Goal: Complete application form

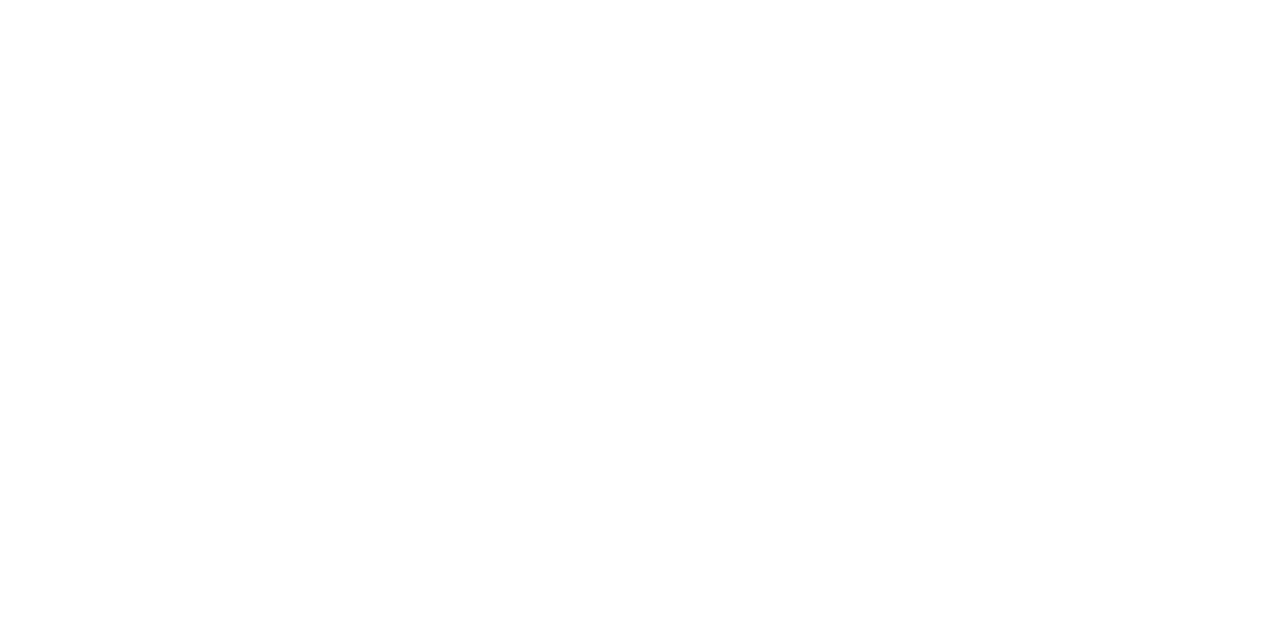
click at [1255, 606] on body at bounding box center [632, 321] width 1265 height 642
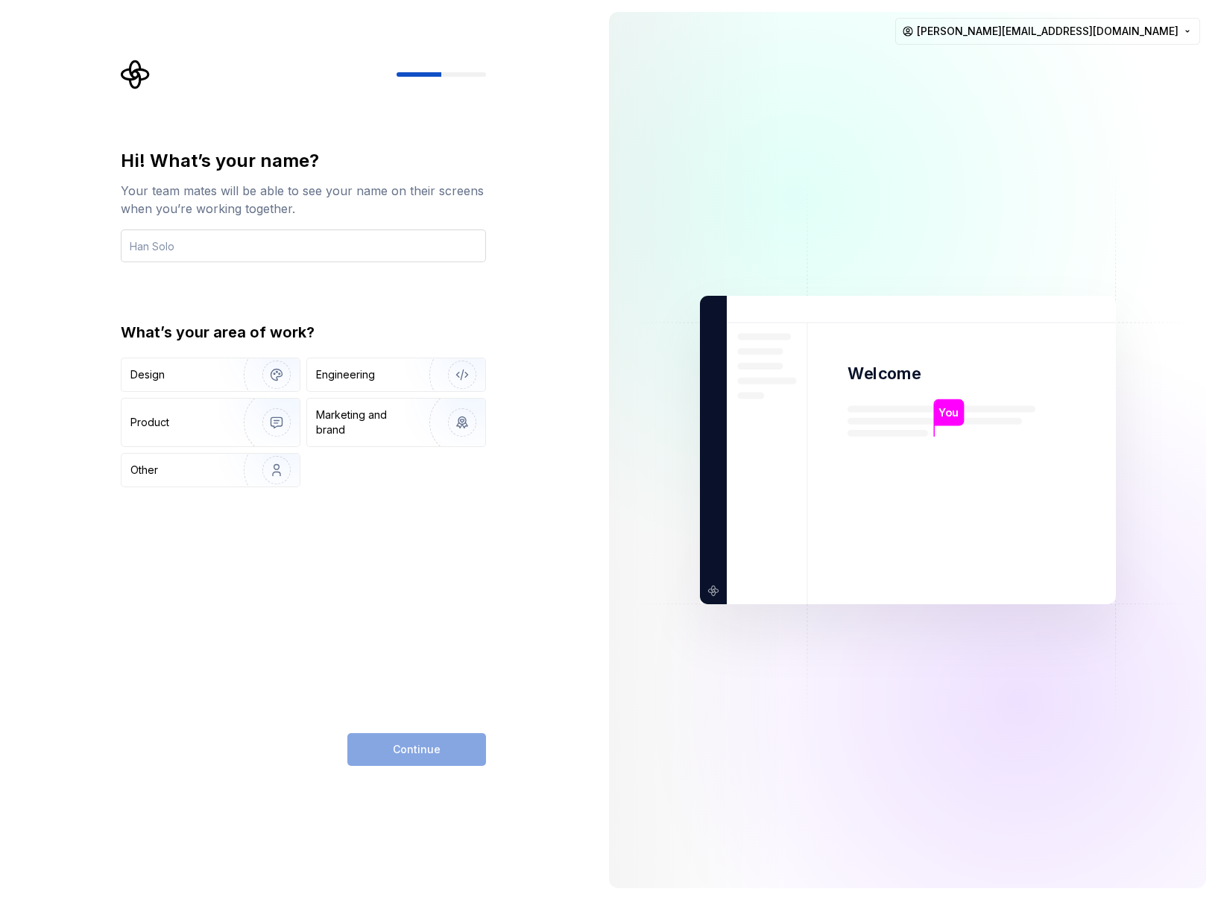
click at [250, 244] on input "text" at bounding box center [303, 246] width 365 height 33
type input "Mat"
click at [145, 427] on div "Product" at bounding box center [149, 422] width 39 height 15
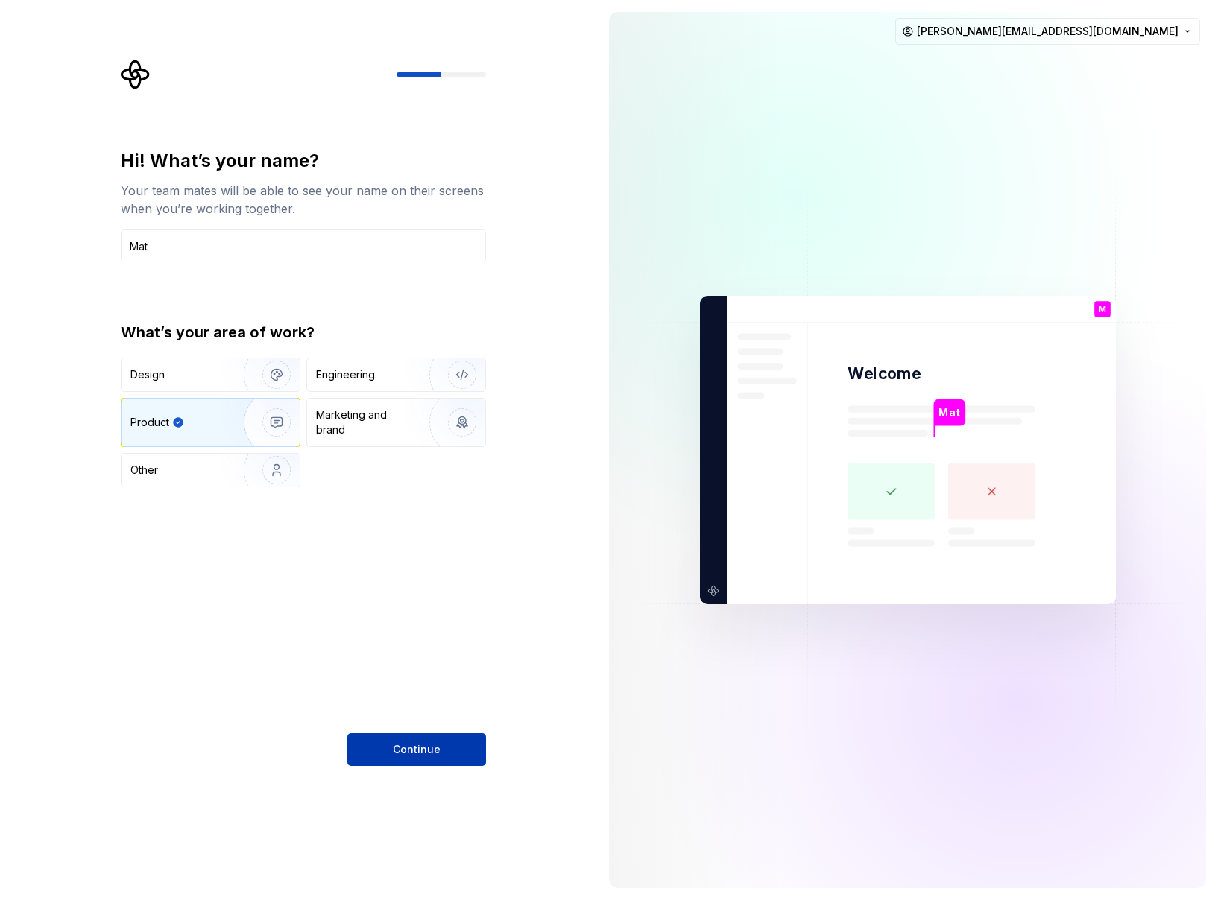
click at [437, 642] on span "Continue" at bounding box center [417, 749] width 48 height 15
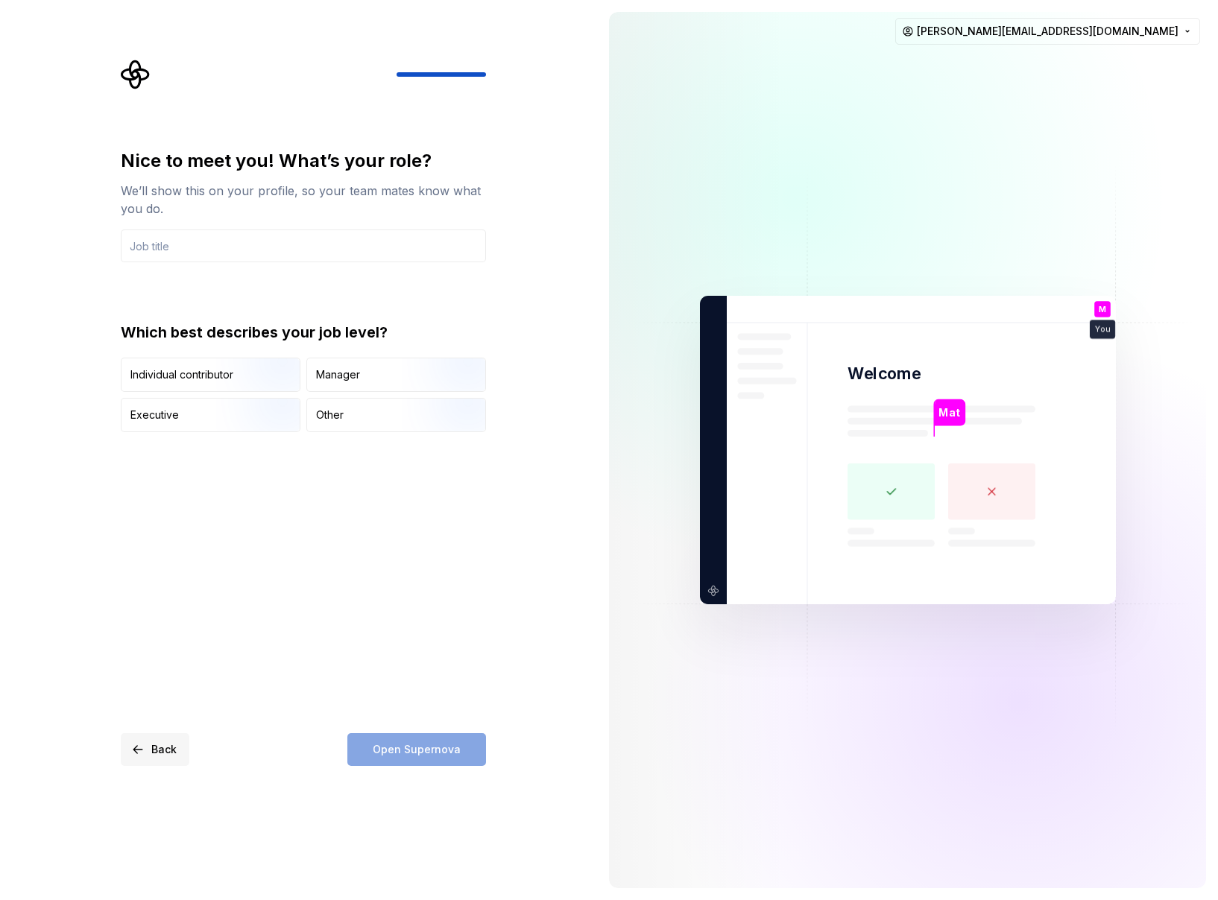
click at [159, 642] on span "Back" at bounding box center [163, 749] width 25 height 15
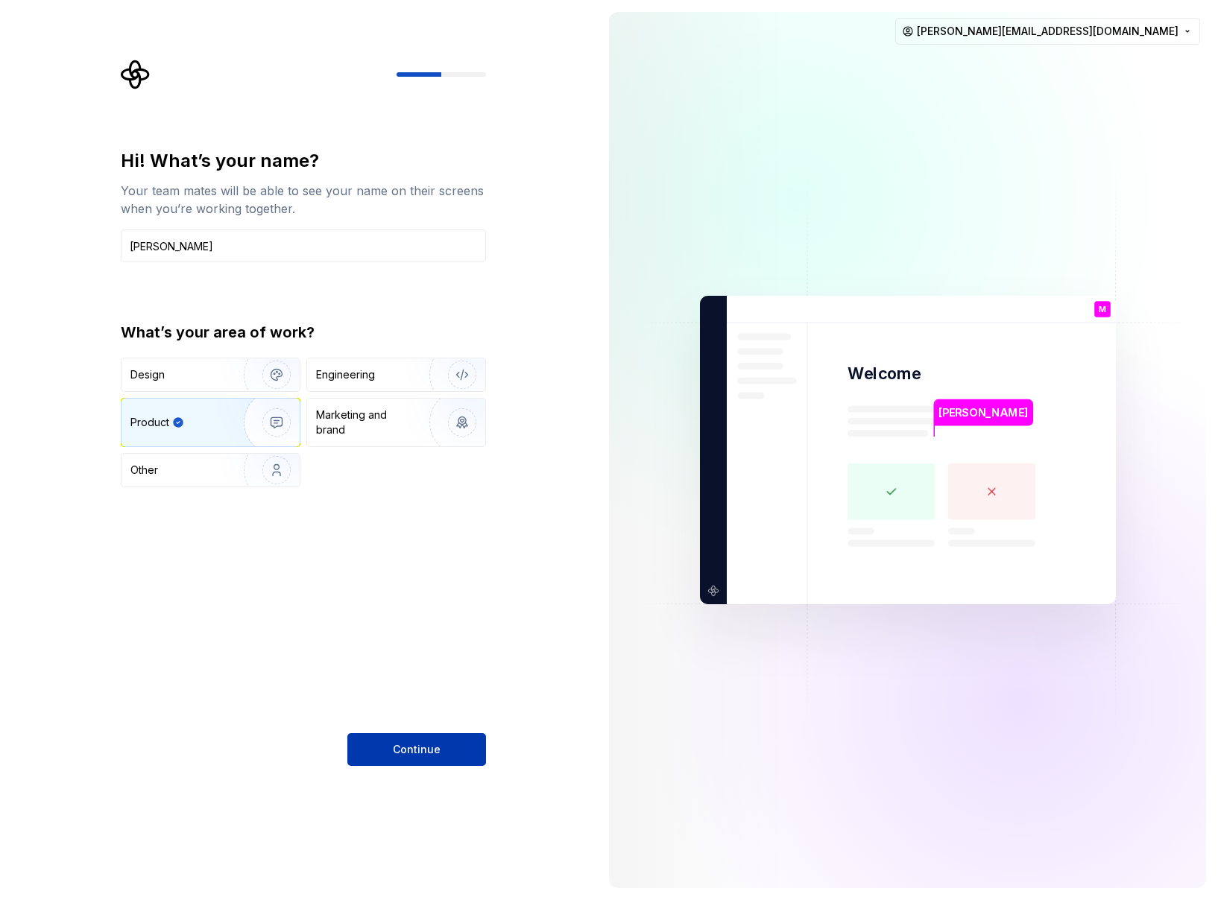
type input "[PERSON_NAME]"
click at [422, 642] on span "Continue" at bounding box center [417, 749] width 48 height 15
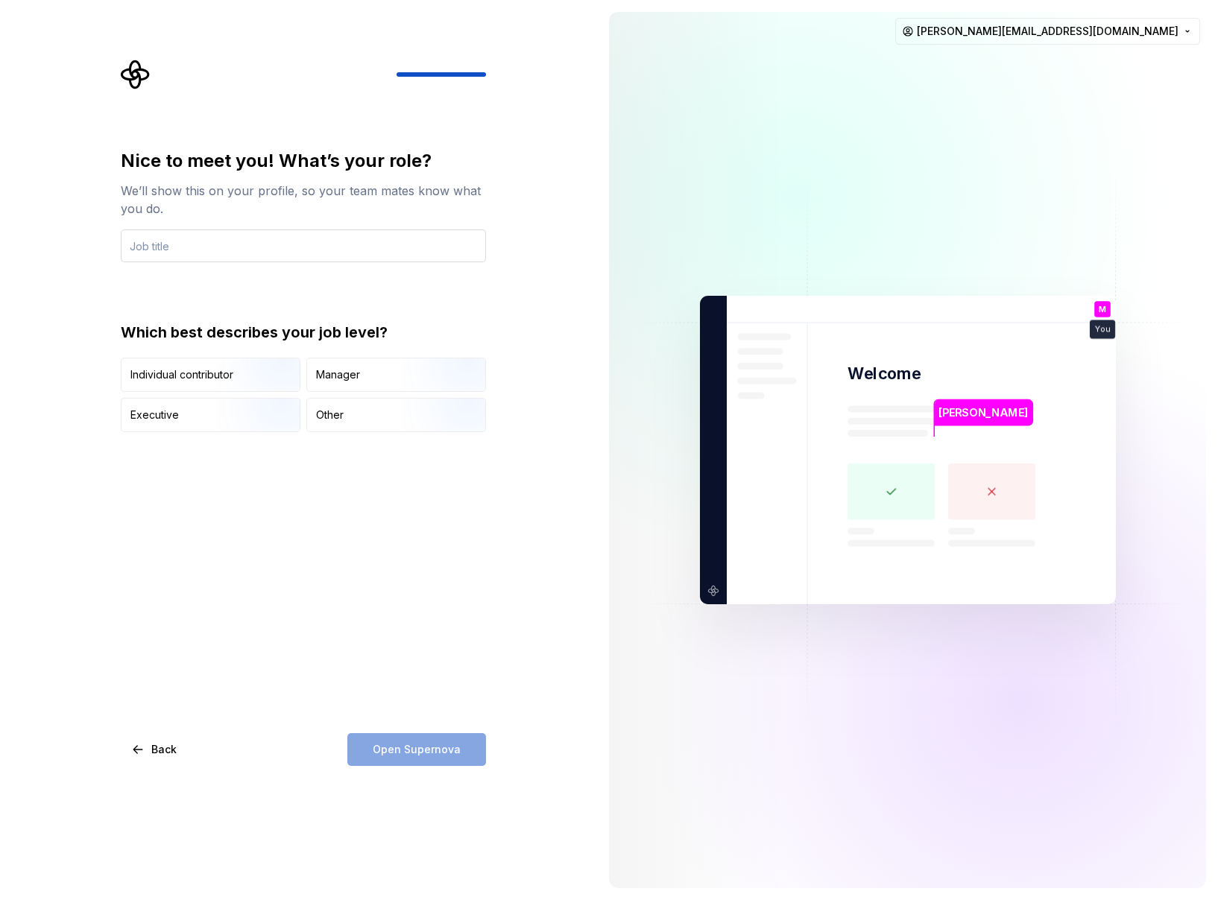
click at [240, 241] on input "text" at bounding box center [303, 246] width 365 height 33
type input "Product Lead"
click at [337, 372] on div "Manager" at bounding box center [338, 374] width 44 height 15
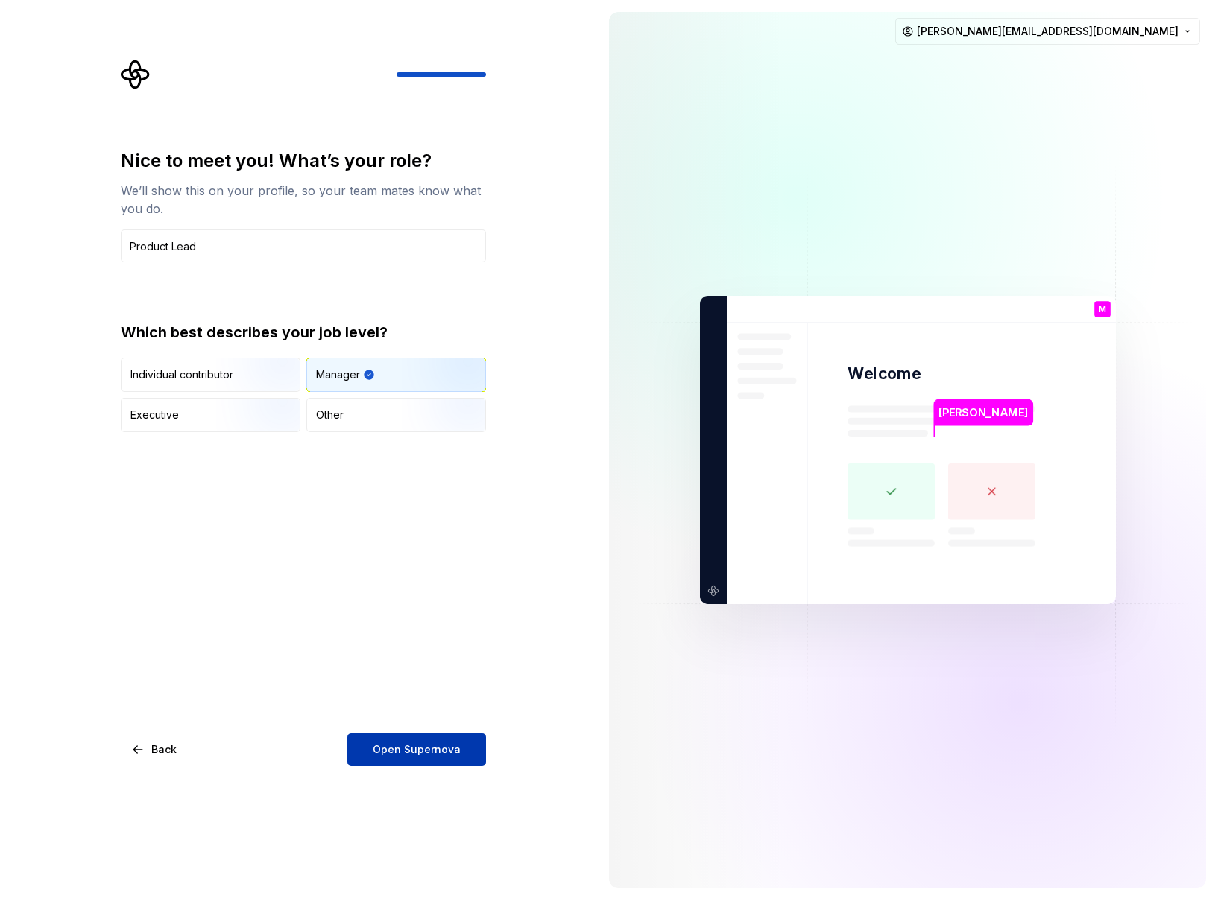
click at [436, 642] on span "Open Supernova" at bounding box center [417, 749] width 88 height 15
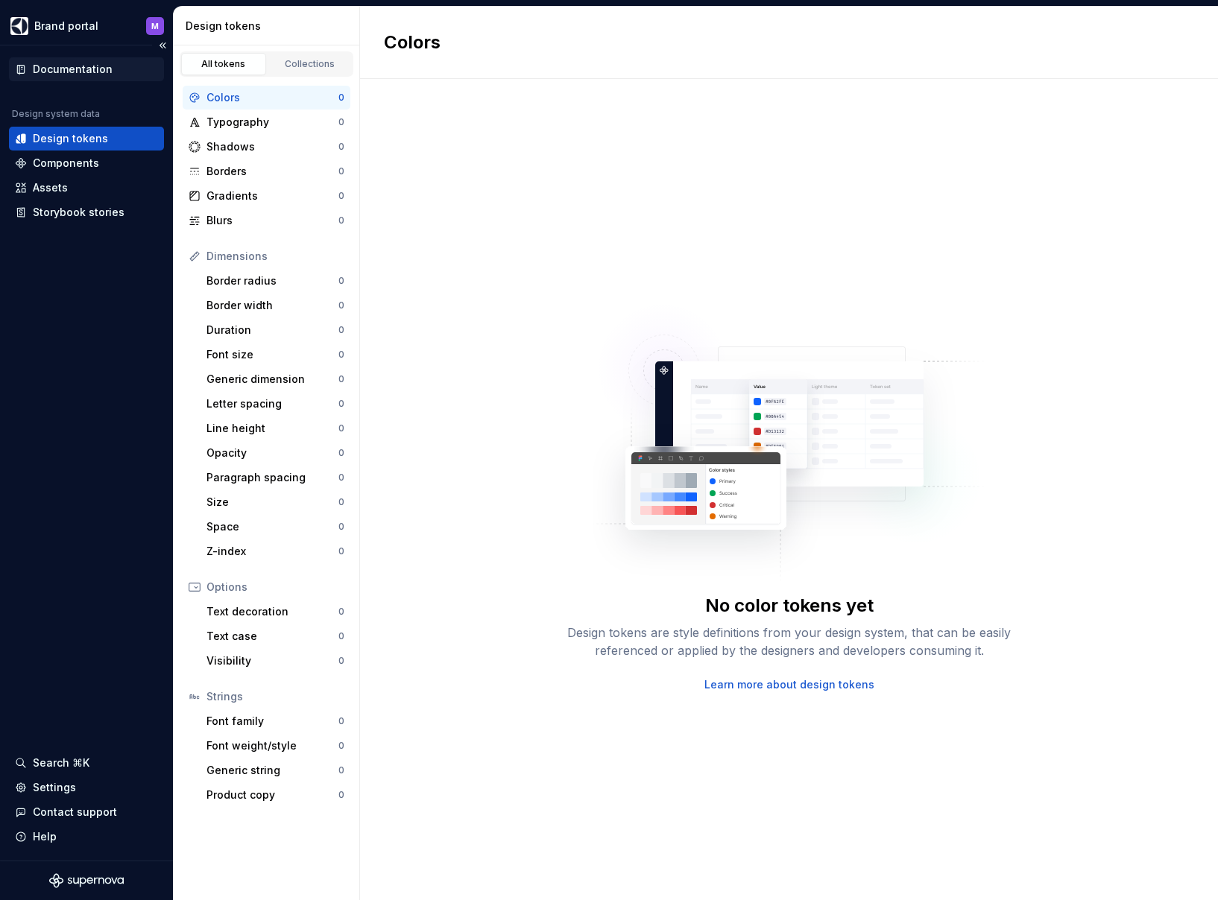
click at [73, 66] on div "Documentation" at bounding box center [73, 69] width 80 height 15
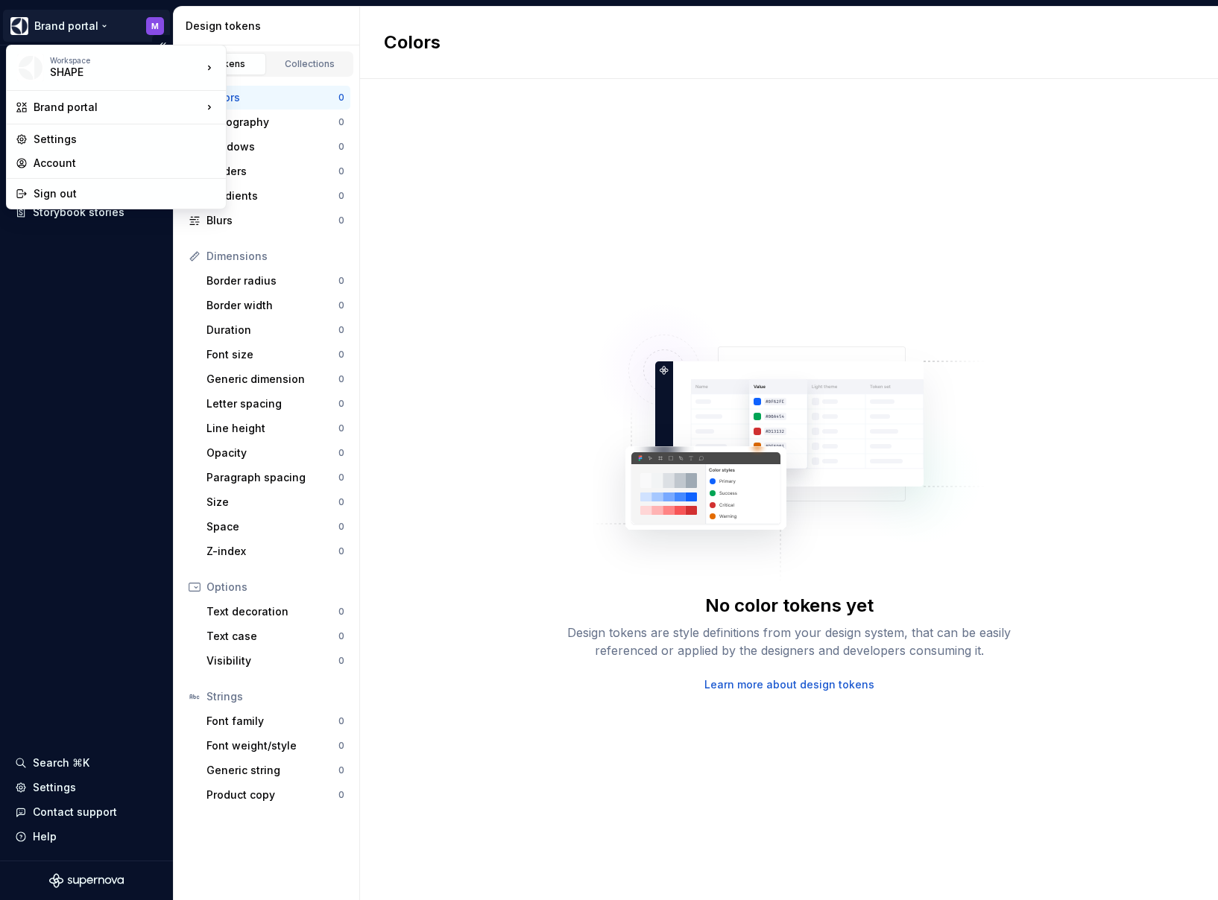
click at [65, 28] on html "Brand portal M Documentation Design system data Design tokens Components Assets…" at bounding box center [609, 450] width 1218 height 900
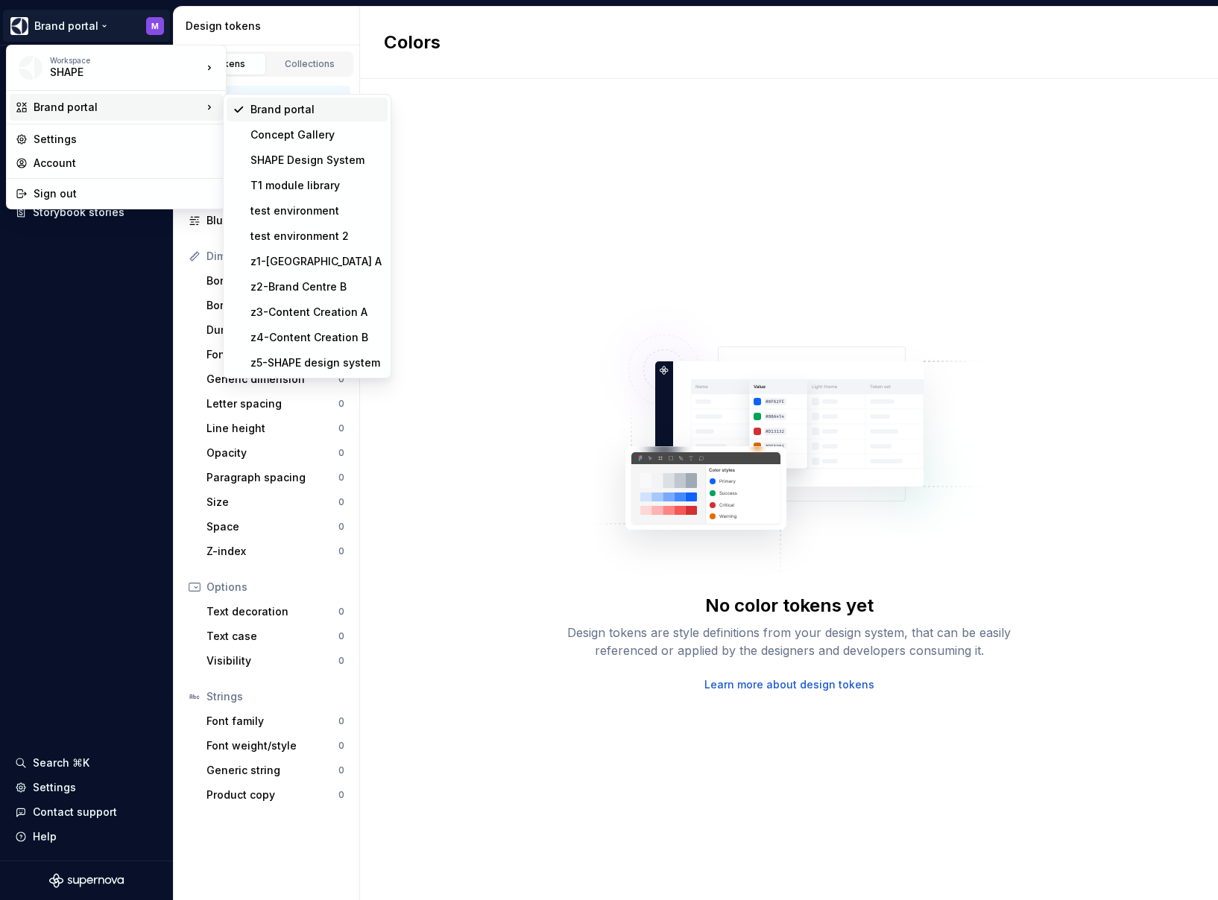
click at [276, 115] on div "Brand portal" at bounding box center [315, 109] width 131 height 15
